Goal: Transaction & Acquisition: Purchase product/service

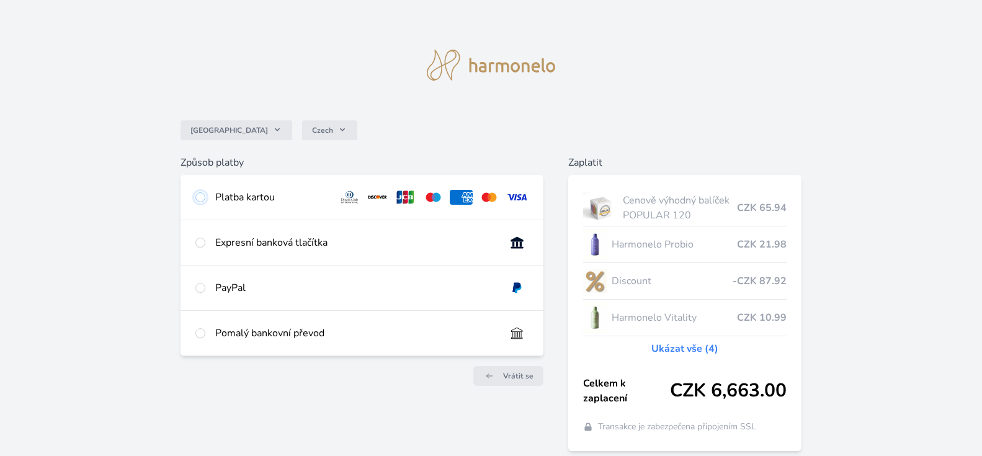
click at [198, 196] on input "radio" at bounding box center [200, 197] width 10 height 10
radio input "true"
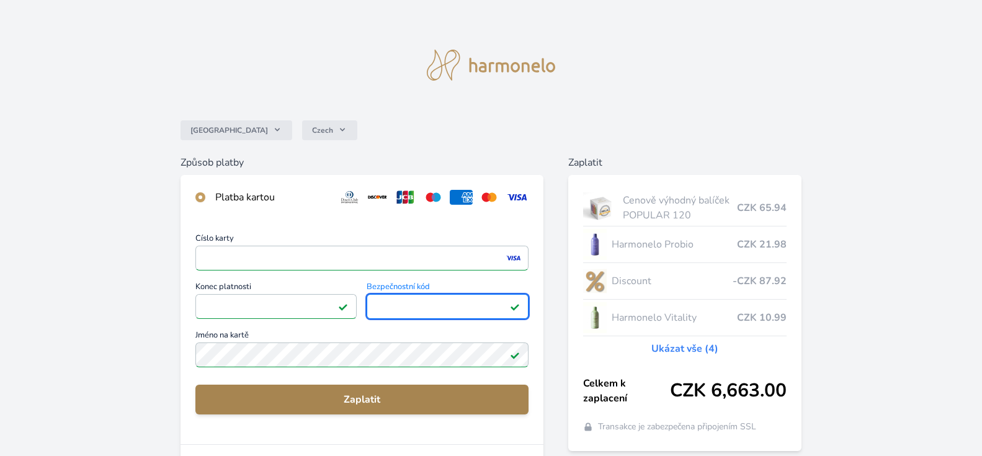
click at [352, 395] on span "Zaplatit" at bounding box center [361, 399] width 313 height 15
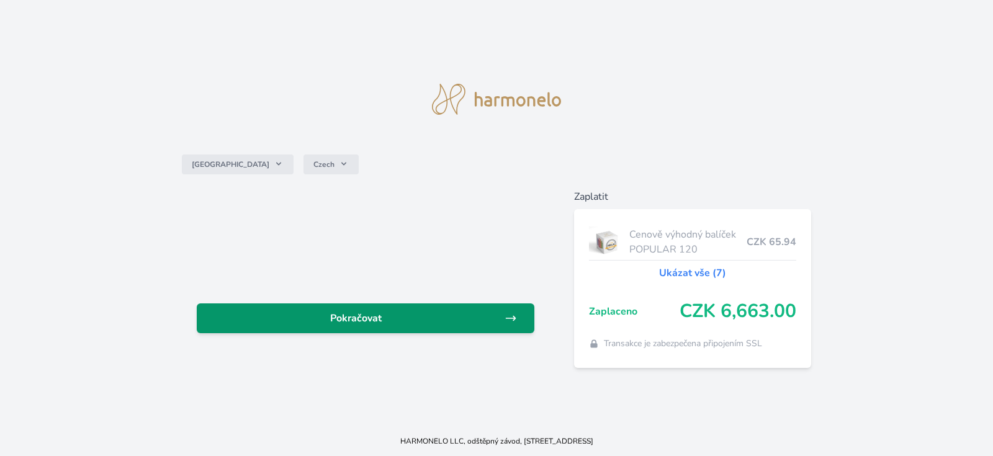
click at [462, 325] on span "Pokračovat" at bounding box center [356, 318] width 298 height 15
